Goal: Find specific page/section: Find specific page/section

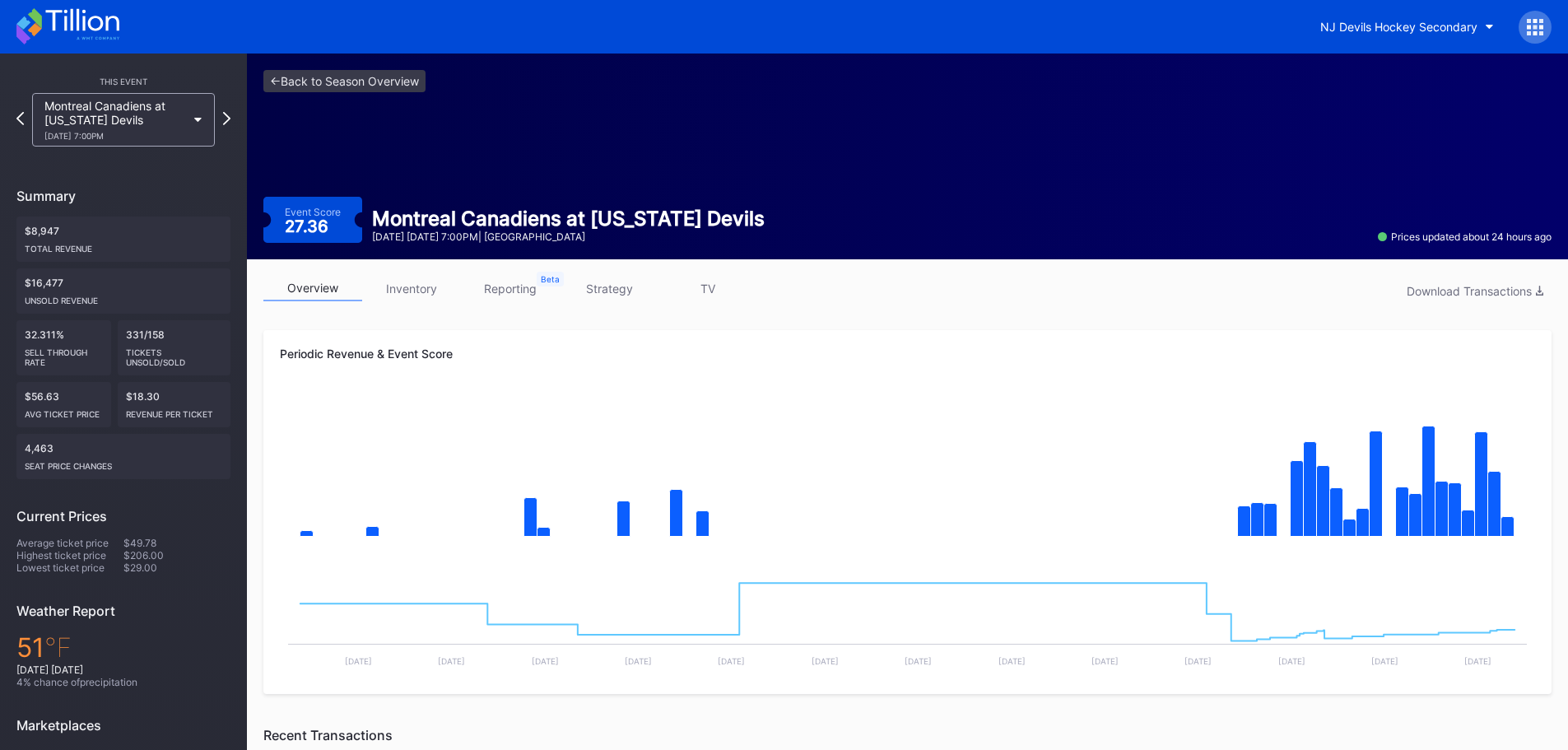
scroll to position [478, 0]
click at [52, 28] on icon at bounding box center [68, 26] width 103 height 36
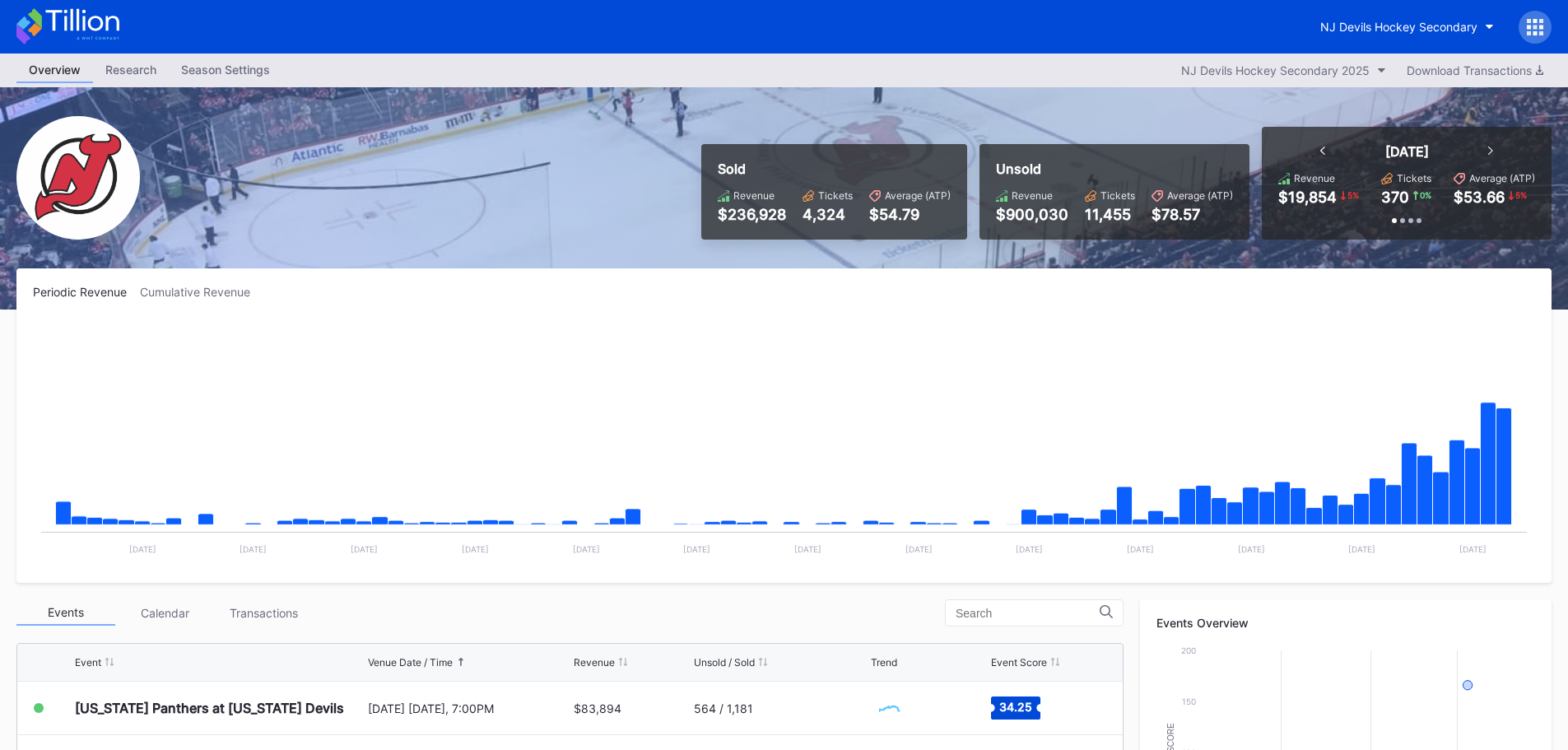
scroll to position [247, 0]
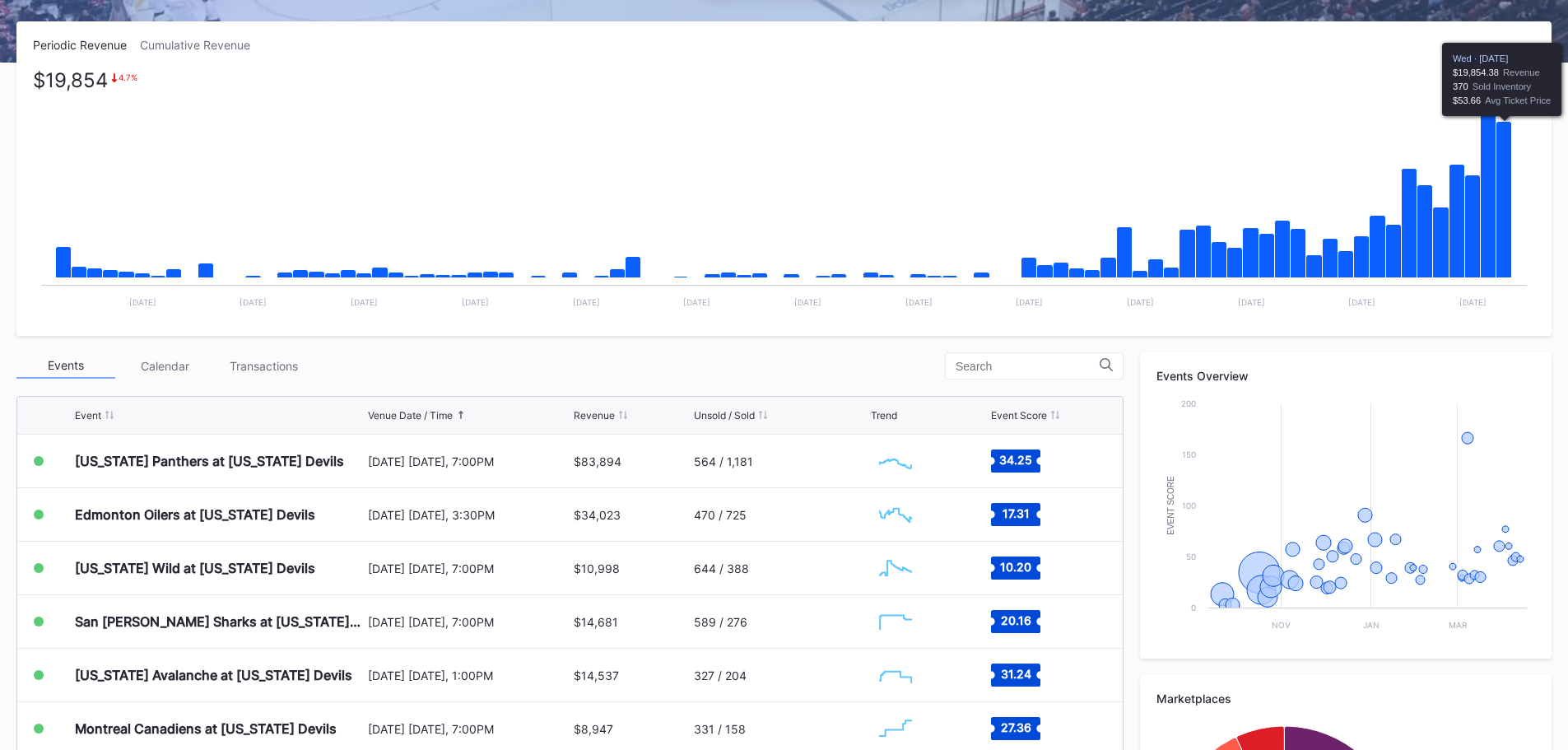
click at [1502, 222] on icon "Chart title" at bounding box center [1504, 200] width 16 height 157
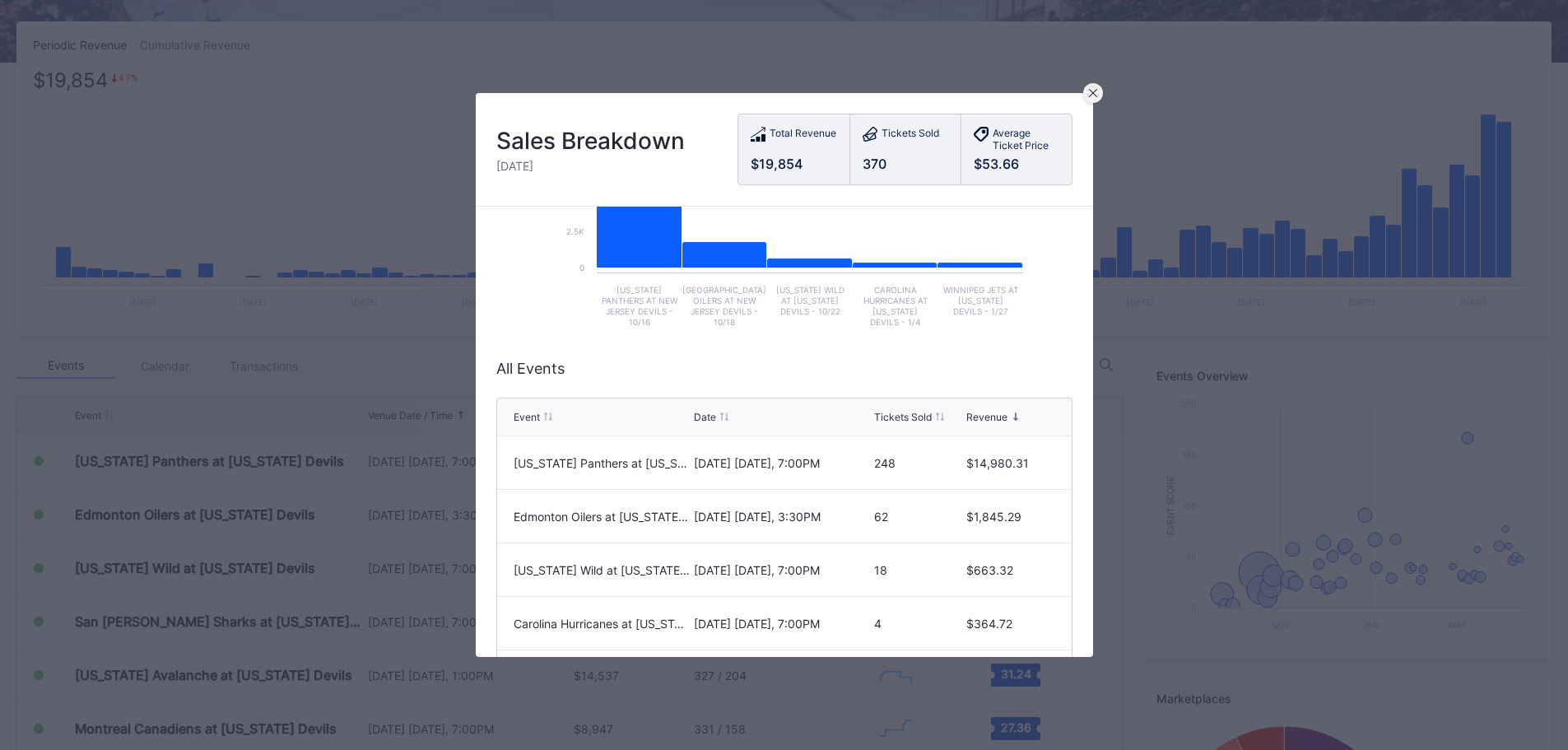
click at [1089, 93] on icon at bounding box center [1092, 93] width 8 height 8
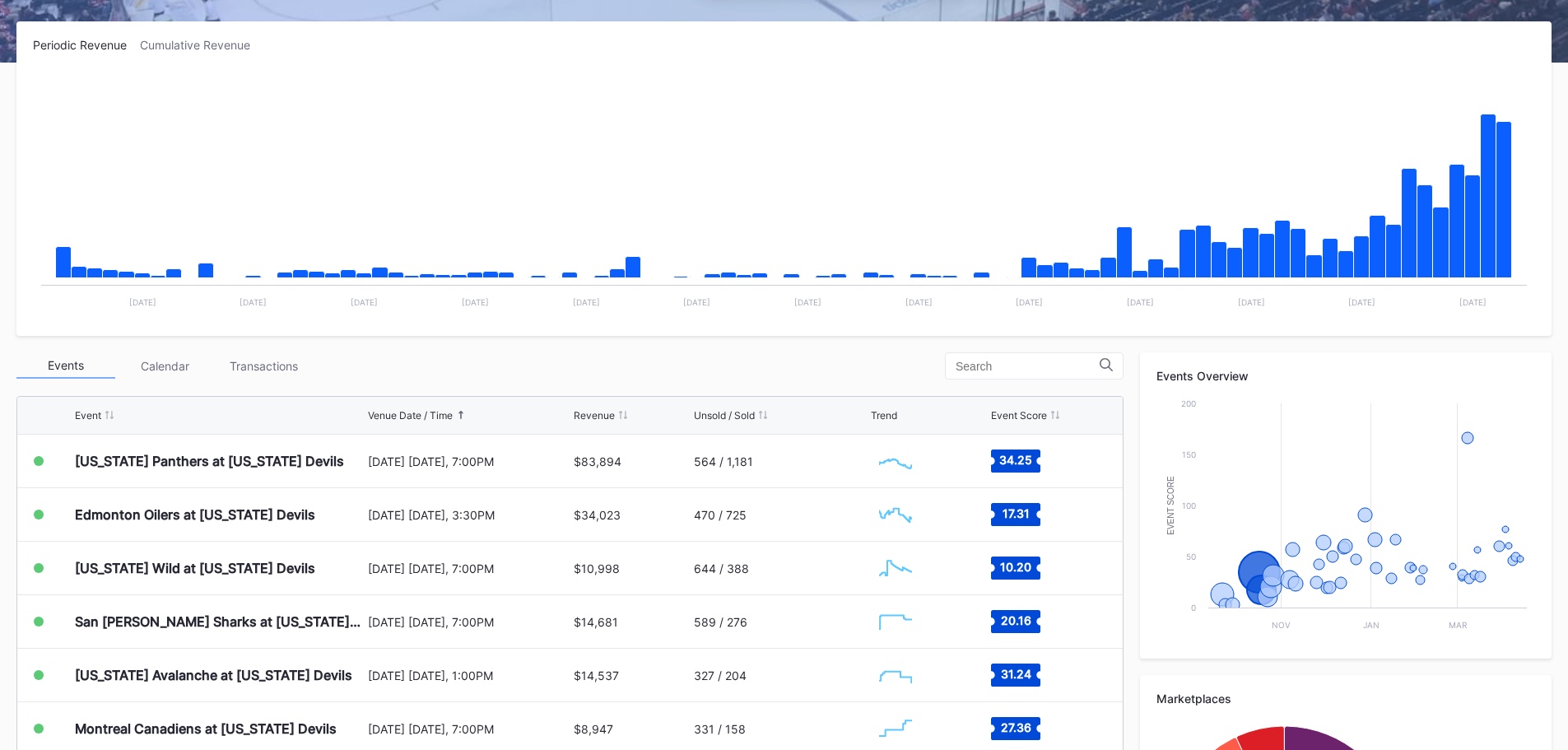
scroll to position [0, 0]
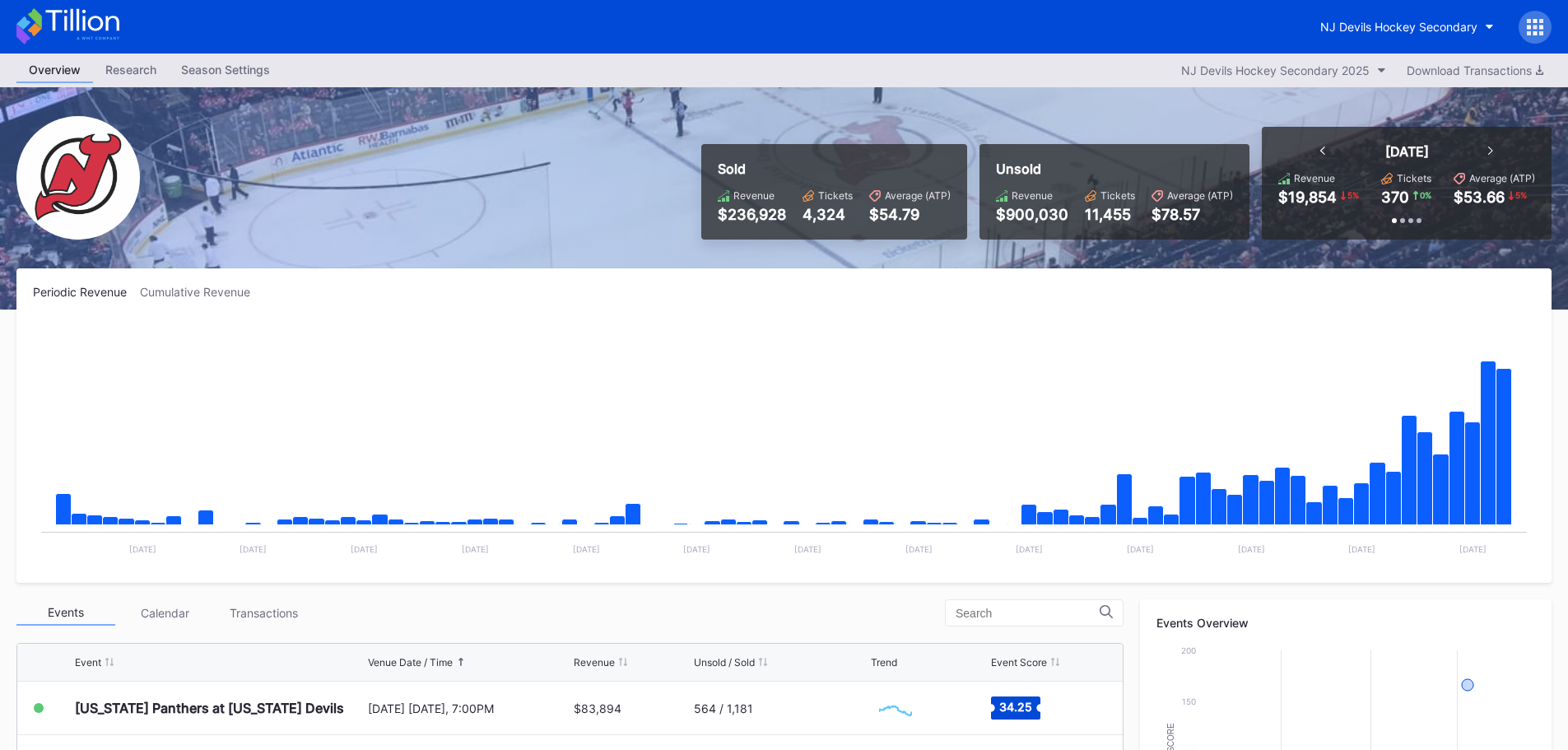
click at [149, 76] on div "Research" at bounding box center [130, 70] width 76 height 24
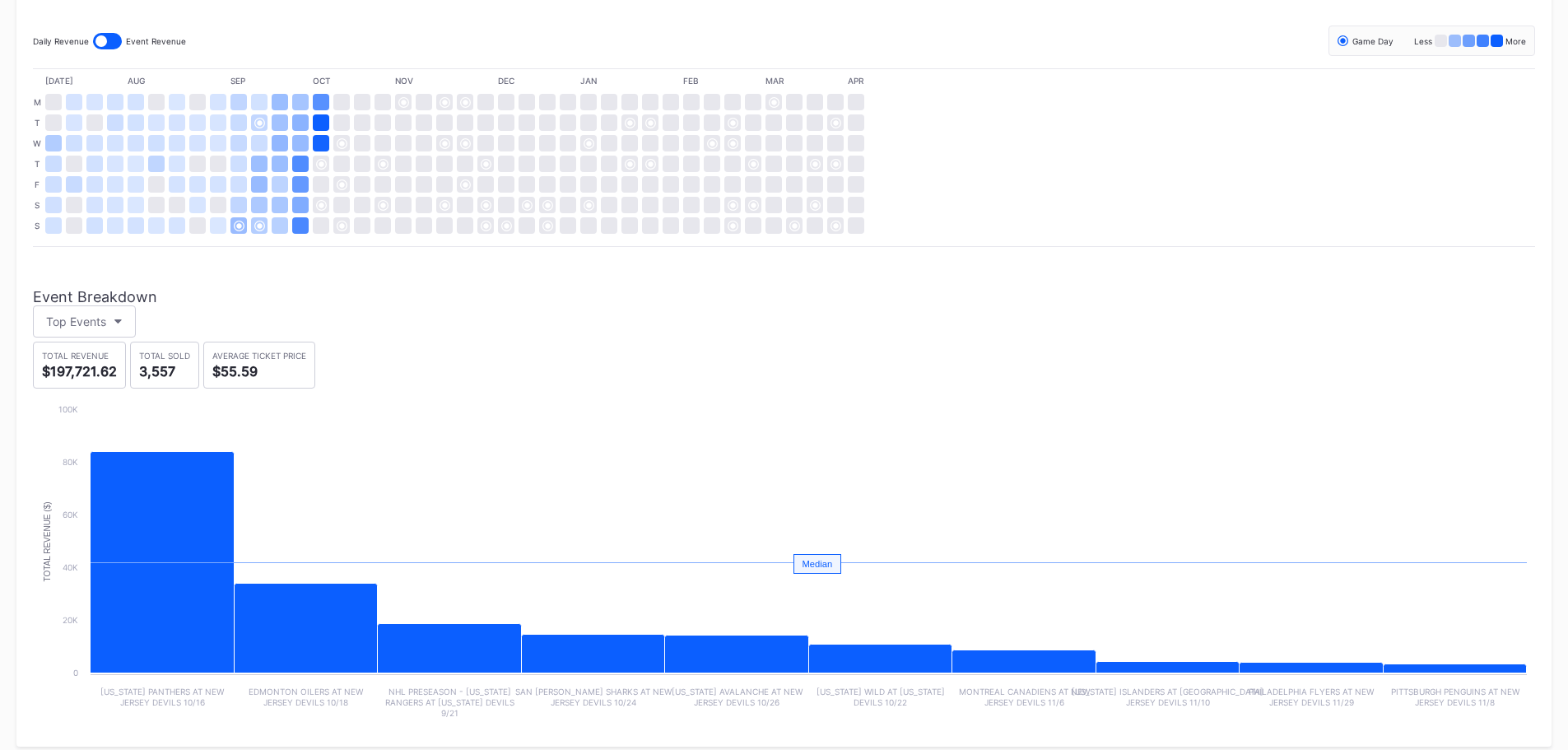
scroll to position [402, 0]
